Goal: Information Seeking & Learning: Understand process/instructions

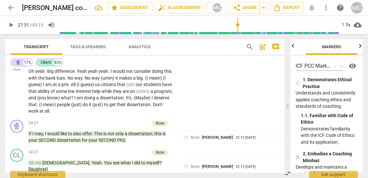
scroll to position [3202, 0]
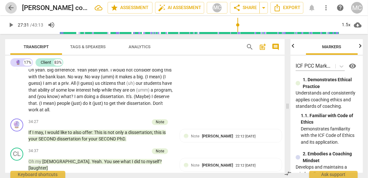
click at [11, 6] on span "arrow_back" at bounding box center [11, 8] width 8 height 8
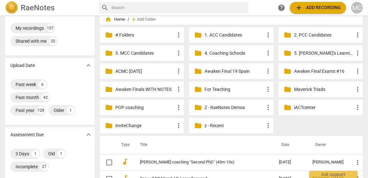
scroll to position [25, 0]
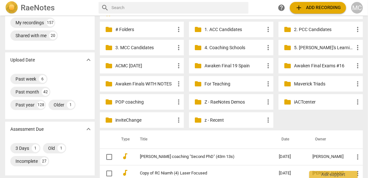
click at [222, 121] on p "z - Recent" at bounding box center [235, 120] width 60 height 7
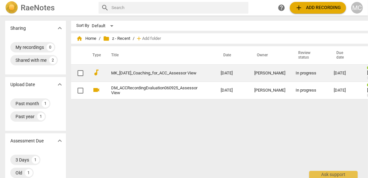
click at [135, 73] on link "MK_[DATE]_Coaching_for_ACC_Assessor View" at bounding box center [154, 73] width 86 height 5
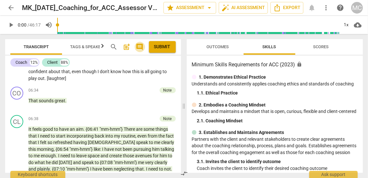
click at [140, 50] on span "comment" at bounding box center [140, 47] width 8 height 8
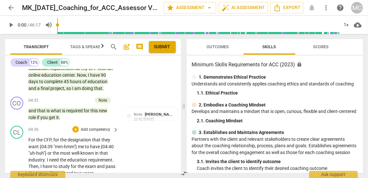
scroll to position [803, 0]
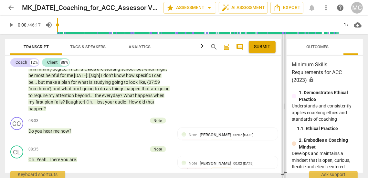
drag, startPoint x: 203, startPoint y: 95, endPoint x: 286, endPoint y: 105, distance: 83.7
click at [286, 105] on span at bounding box center [284, 106] width 4 height 144
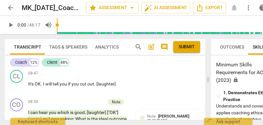
scroll to position [1184, 0]
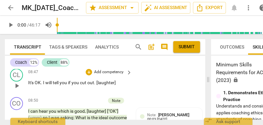
click at [107, 75] on p "Add competency" at bounding box center [108, 72] width 31 height 6
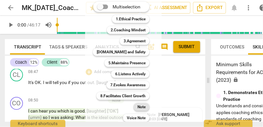
click at [139, 110] on b "Note" at bounding box center [141, 107] width 8 height 8
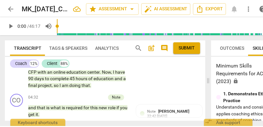
scroll to position [580, 0]
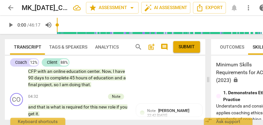
click at [108, 123] on p "Add competency" at bounding box center [108, 126] width 31 height 6
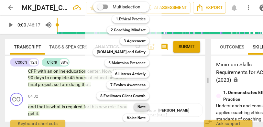
click at [138, 111] on b "Note" at bounding box center [141, 107] width 8 height 8
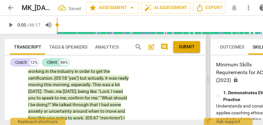
scroll to position [644, 0]
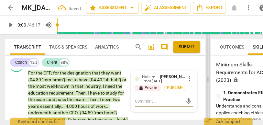
drag, startPoint x: 208, startPoint y: 80, endPoint x: 226, endPoint y: 80, distance: 18.4
click at [210, 80] on span at bounding box center [208, 79] width 4 height 91
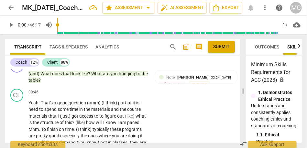
scroll to position [1172, 0]
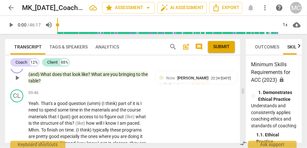
click at [38, 83] on span "table" at bounding box center [33, 80] width 10 height 5
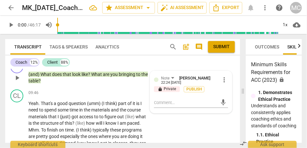
click at [38, 83] on span "table" at bounding box center [33, 80] width 10 height 5
click at [283, 26] on div "1x" at bounding box center [285, 25] width 12 height 10
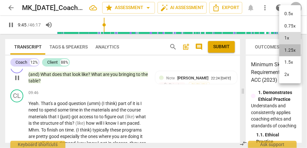
click at [288, 51] on li "1.25x" at bounding box center [290, 50] width 22 height 12
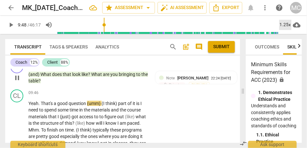
click at [285, 27] on div "1.25x" at bounding box center [285, 25] width 12 height 10
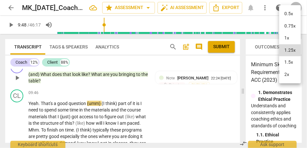
click at [290, 63] on li "1.5x" at bounding box center [290, 62] width 22 height 12
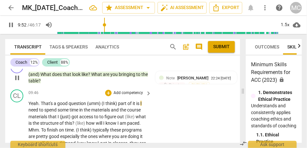
click at [32, 106] on span "Yeah" at bounding box center [33, 103] width 10 height 5
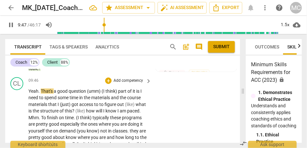
scroll to position [1199, 0]
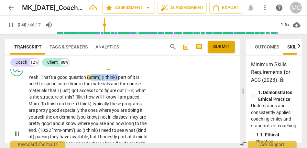
drag, startPoint x: 119, startPoint y: 90, endPoint x: 91, endPoint y: 90, distance: 27.5
click at [91, 90] on p "Yeah . That's a good question (umm) (I think) part of it is I need to spend som…" at bounding box center [88, 133] width 120 height 119
type input "589"
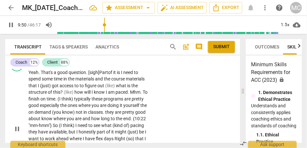
scroll to position [1205, 0]
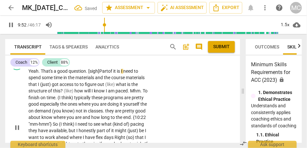
click at [123, 74] on span "I" at bounding box center [122, 71] width 2 height 5
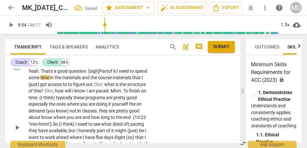
click at [119, 74] on span "I" at bounding box center [118, 71] width 2 height 5
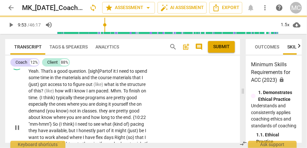
click at [119, 74] on span "I" at bounding box center [118, 71] width 2 height 5
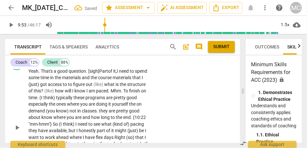
click at [122, 74] on span "need" at bounding box center [124, 71] width 11 height 5
click at [48, 87] on span "got" at bounding box center [44, 84] width 8 height 5
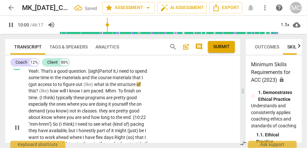
click at [120, 93] on p "Yeah . That's a good question. [sigh] Part of it, I need to spend some time in …" at bounding box center [88, 127] width 120 height 119
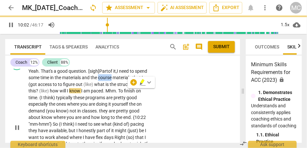
click at [120, 93] on p "Yeah . That's a good question. [sigh] Part of it, I need to spend some time in …" at bounding box center [88, 127] width 120 height 119
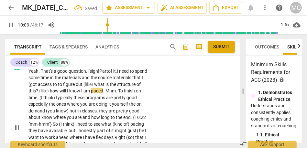
click at [112, 80] on span "course" at bounding box center [105, 77] width 15 height 5
click at [30, 87] on span "(" at bounding box center [29, 84] width 2 height 5
click at [142, 80] on span "I" at bounding box center [142, 77] width 1 height 5
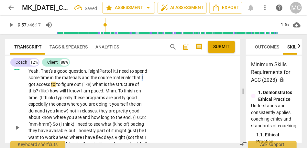
click at [142, 80] on span "I" at bounding box center [142, 77] width 1 height 5
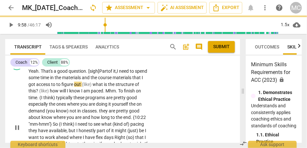
click at [61, 87] on span "to" at bounding box center [58, 84] width 5 height 5
click at [51, 87] on span "access" at bounding box center [43, 84] width 15 height 5
click at [107, 87] on span "what" at bounding box center [100, 84] width 11 height 5
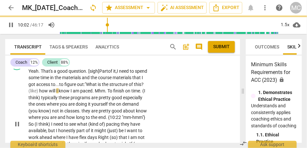
click at [49, 93] on span "how" at bounding box center [44, 90] width 10 height 5
click at [129, 87] on span "structure" at bounding box center [118, 84] width 19 height 5
click at [41, 93] on font "H" at bounding box center [40, 90] width 3 height 5
type input "602"
